Goal: Information Seeking & Learning: Learn about a topic

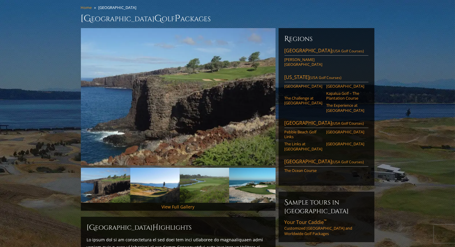
scroll to position [54, 0]
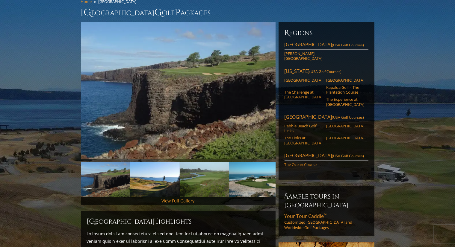
click at [309, 162] on link "The Ocean Course" at bounding box center [304, 164] width 38 height 5
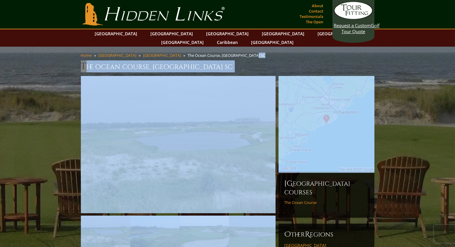
drag, startPoint x: 454, startPoint y: 46, endPoint x: 460, endPoint y: 79, distance: 33.2
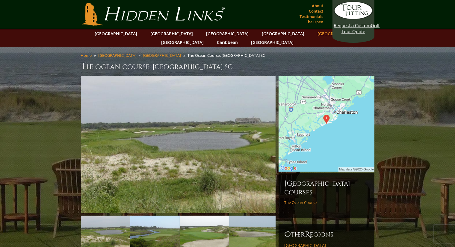
click at [315, 31] on link "[GEOGRAPHIC_DATA]" at bounding box center [339, 33] width 49 height 9
